Goal: Find contact information: Find contact information

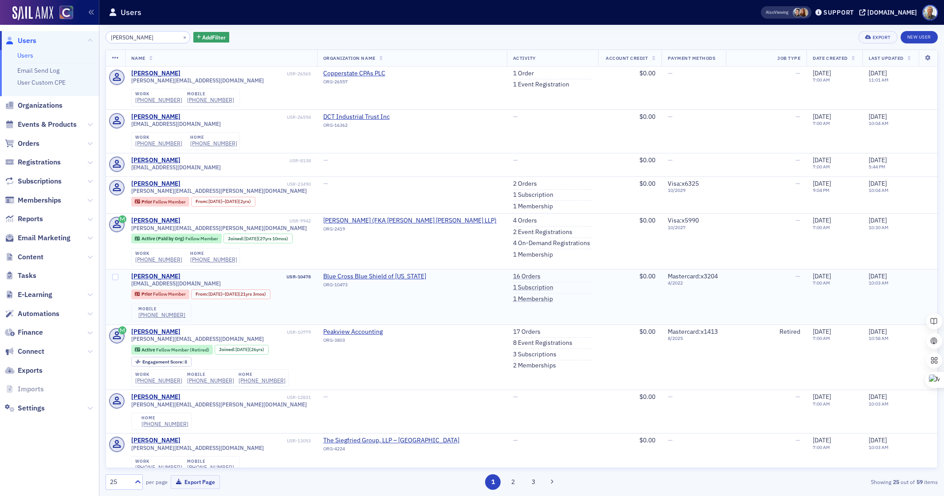
type input "[PERSON_NAME]"
click at [38, 106] on span "Organizations" at bounding box center [40, 106] width 45 height 10
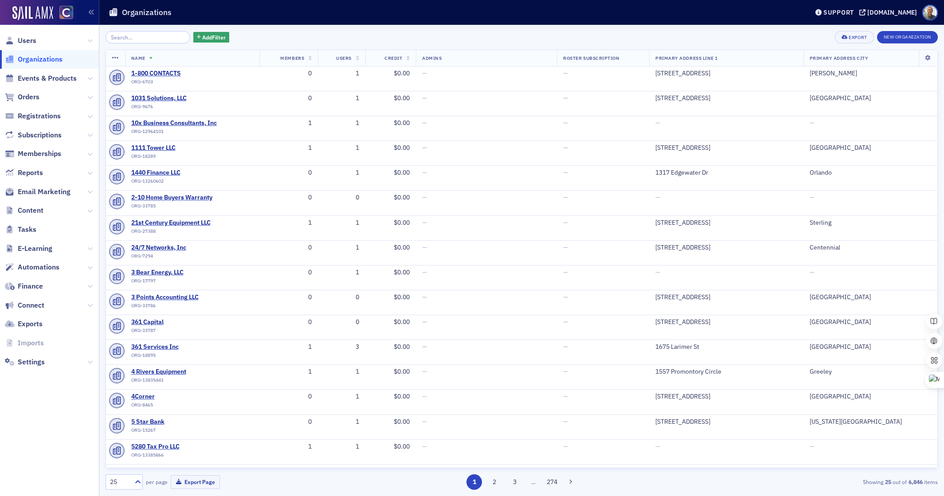
click at [139, 37] on input "search" at bounding box center [148, 37] width 85 height 12
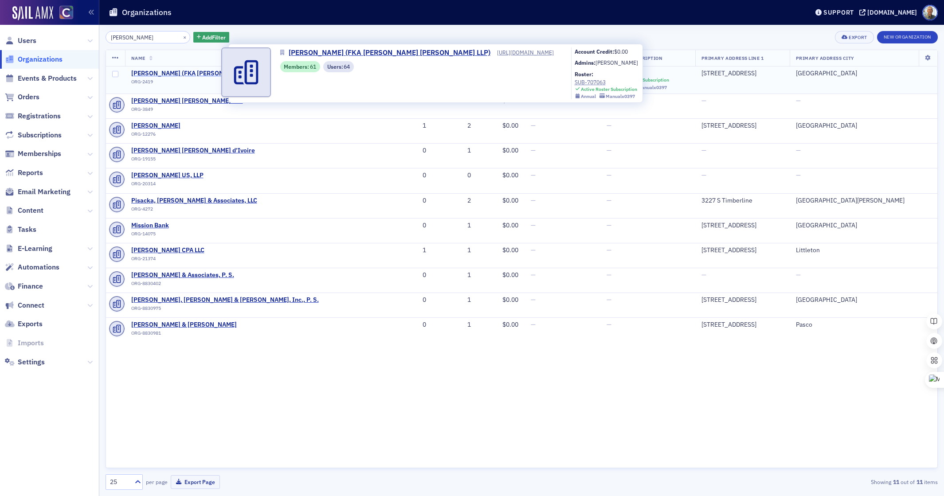
type input "[PERSON_NAME]"
click at [152, 73] on span "[PERSON_NAME] (FKA [PERSON_NAME] [PERSON_NAME] LLP)" at bounding box center [220, 74] width 179 height 8
select select "US"
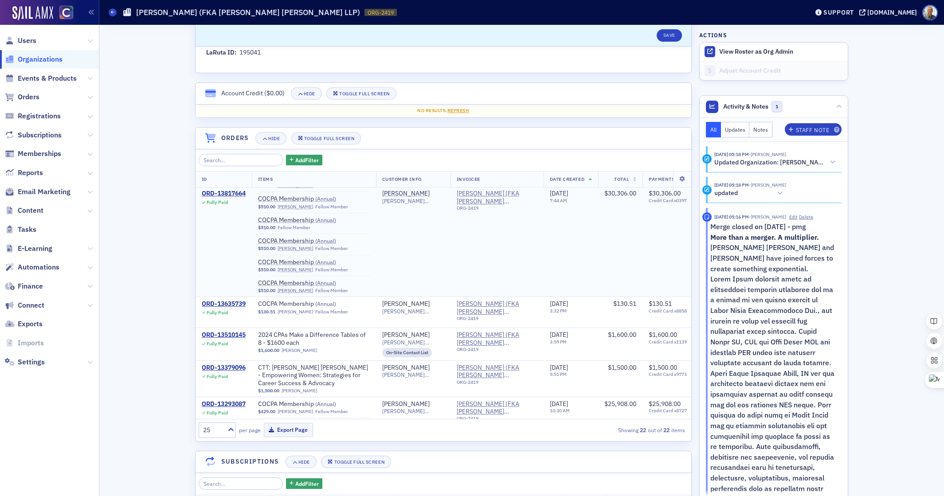
scroll to position [1176, 0]
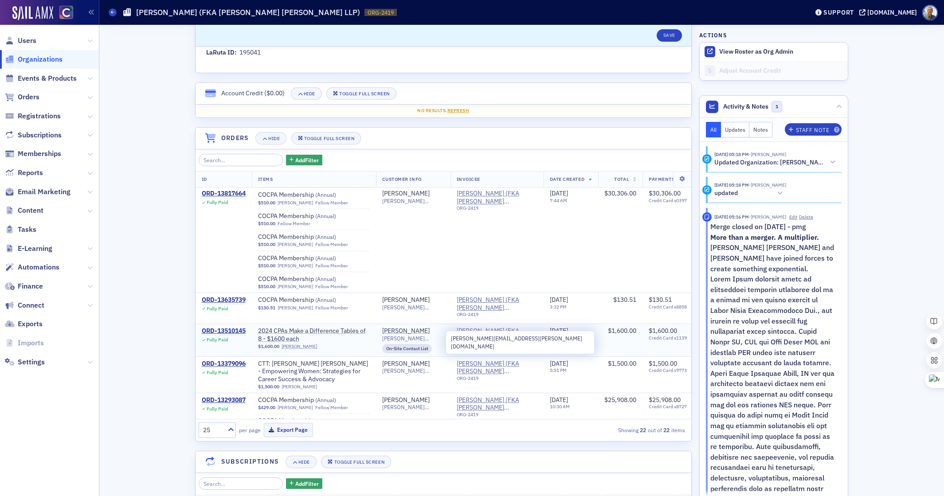
click at [437, 338] on span "[PERSON_NAME][EMAIL_ADDRESS][PERSON_NAME][DOMAIN_NAME]" at bounding box center [413, 338] width 62 height 7
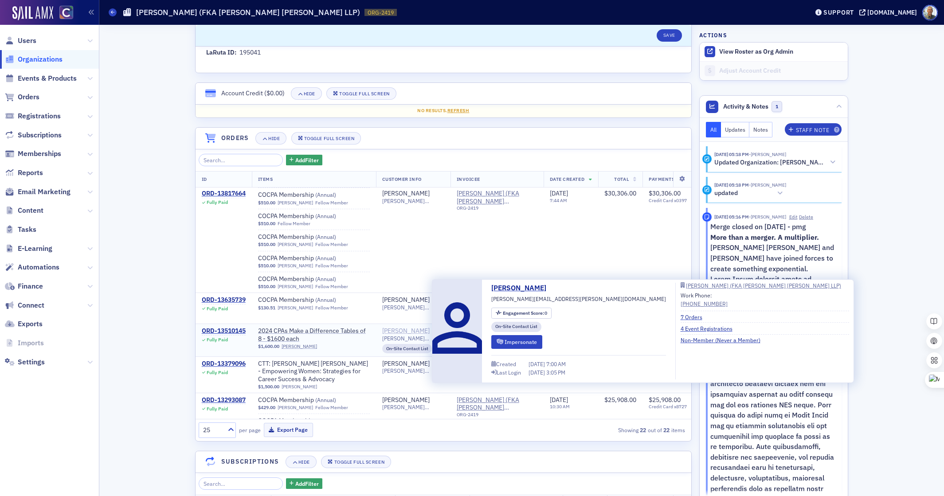
click at [419, 331] on div "[PERSON_NAME]" at bounding box center [405, 331] width 47 height 8
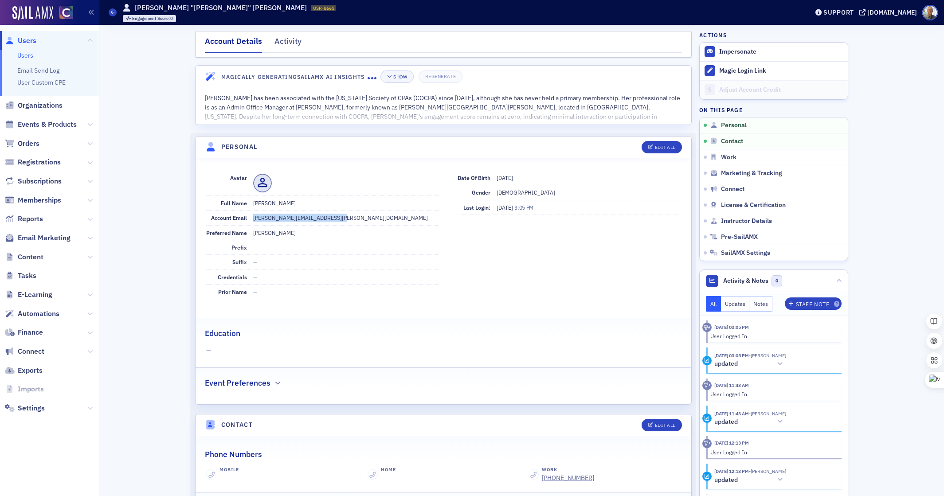
drag, startPoint x: 0, startPoint y: 0, endPoint x: 252, endPoint y: 218, distance: 333.5
click at [253, 218] on dd "[PERSON_NAME][EMAIL_ADDRESS][PERSON_NAME][DOMAIN_NAME]" at bounding box center [345, 218] width 185 height 14
copy dd "[PERSON_NAME][EMAIL_ADDRESS][PERSON_NAME][DOMAIN_NAME]"
